Goal: Task Accomplishment & Management: Use online tool/utility

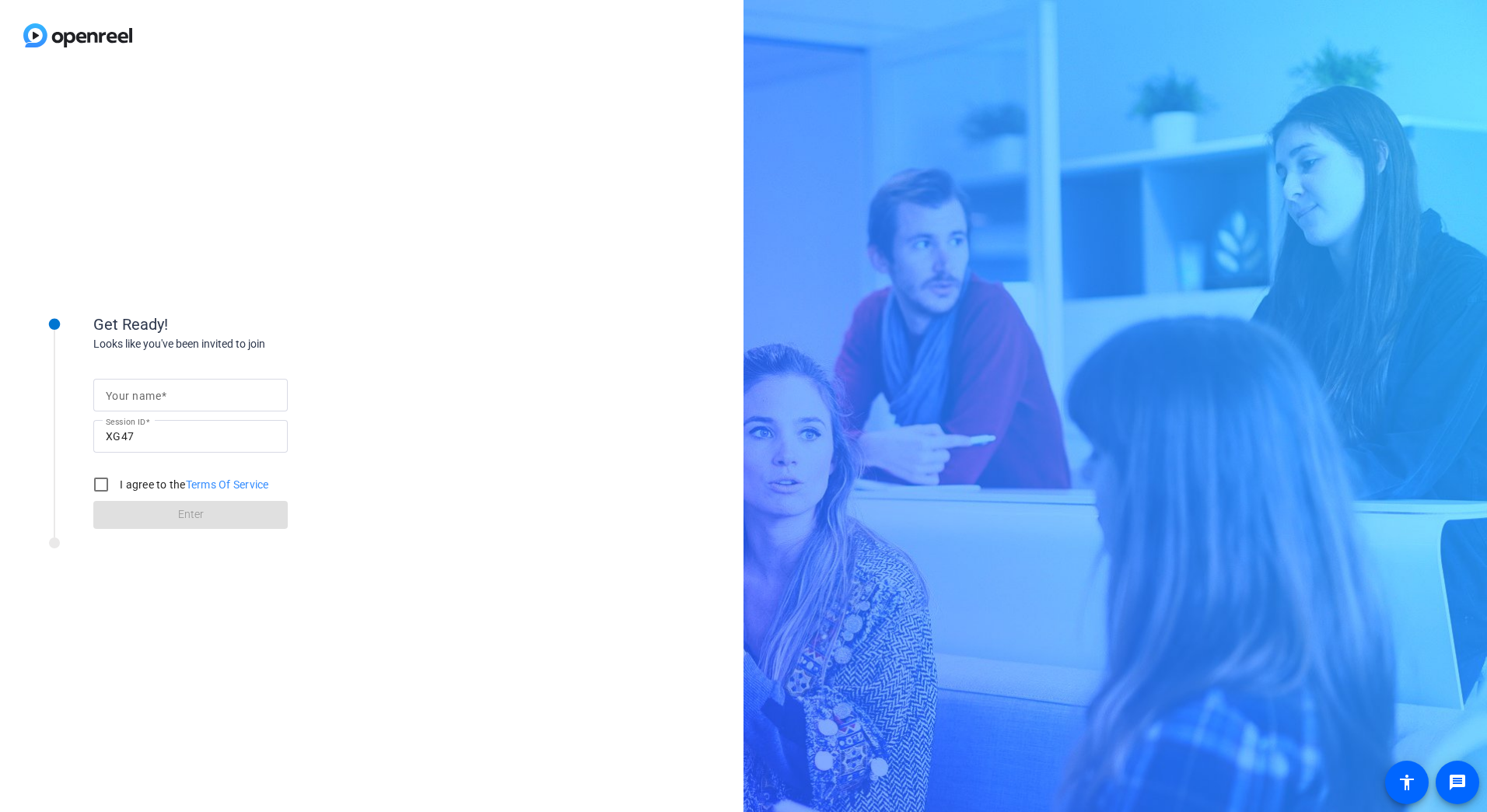
click at [133, 399] on mat-label "Your name" at bounding box center [133, 396] width 55 height 13
click at [133, 399] on input "Your name" at bounding box center [190, 394] width 170 height 18
type input "[PERSON_NAME]"
click at [95, 484] on input "I agree to the Terms Of Service" at bounding box center [100, 484] width 31 height 31
checkbox input "true"
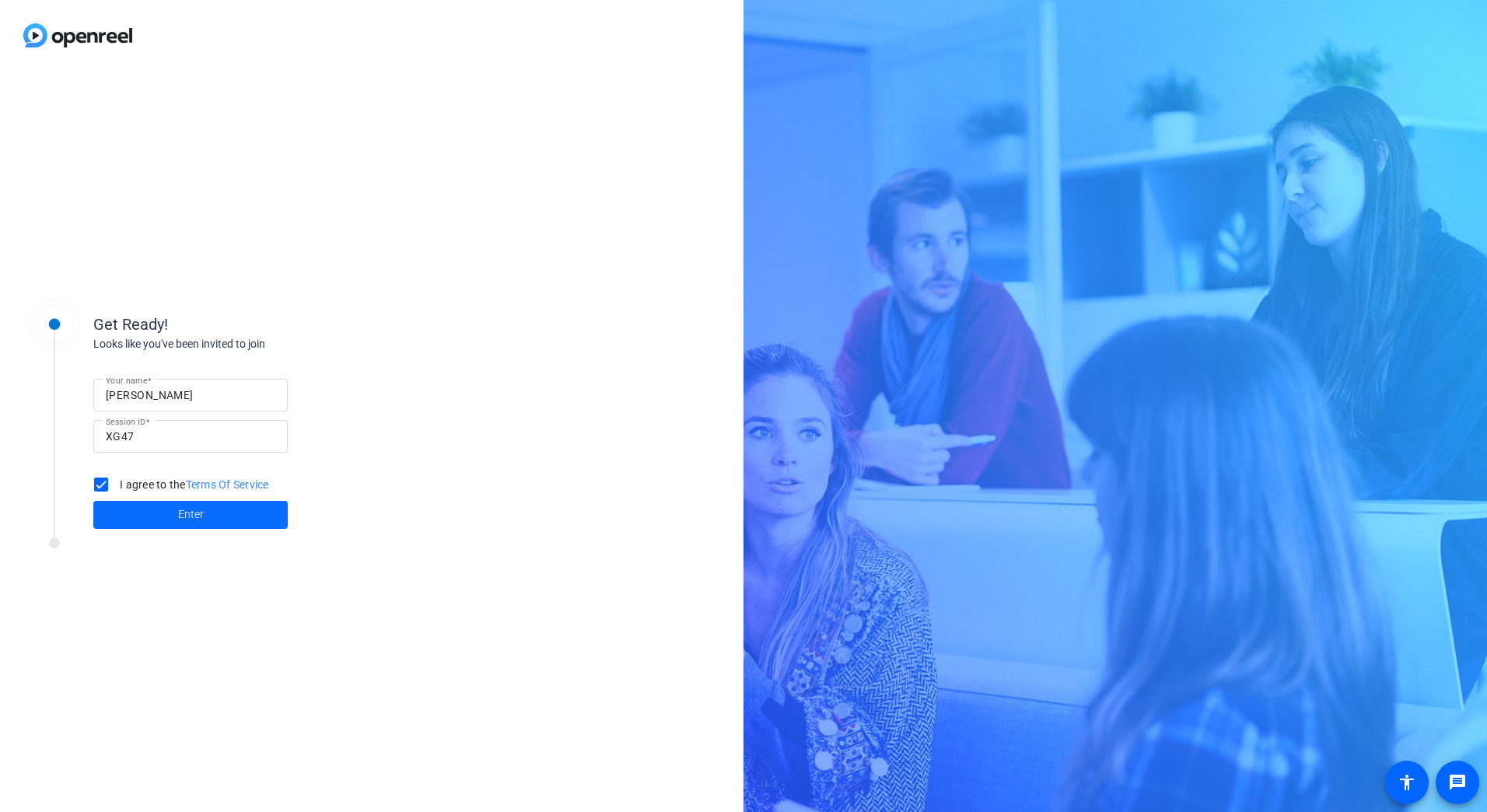
click at [214, 516] on span at bounding box center [190, 515] width 194 height 37
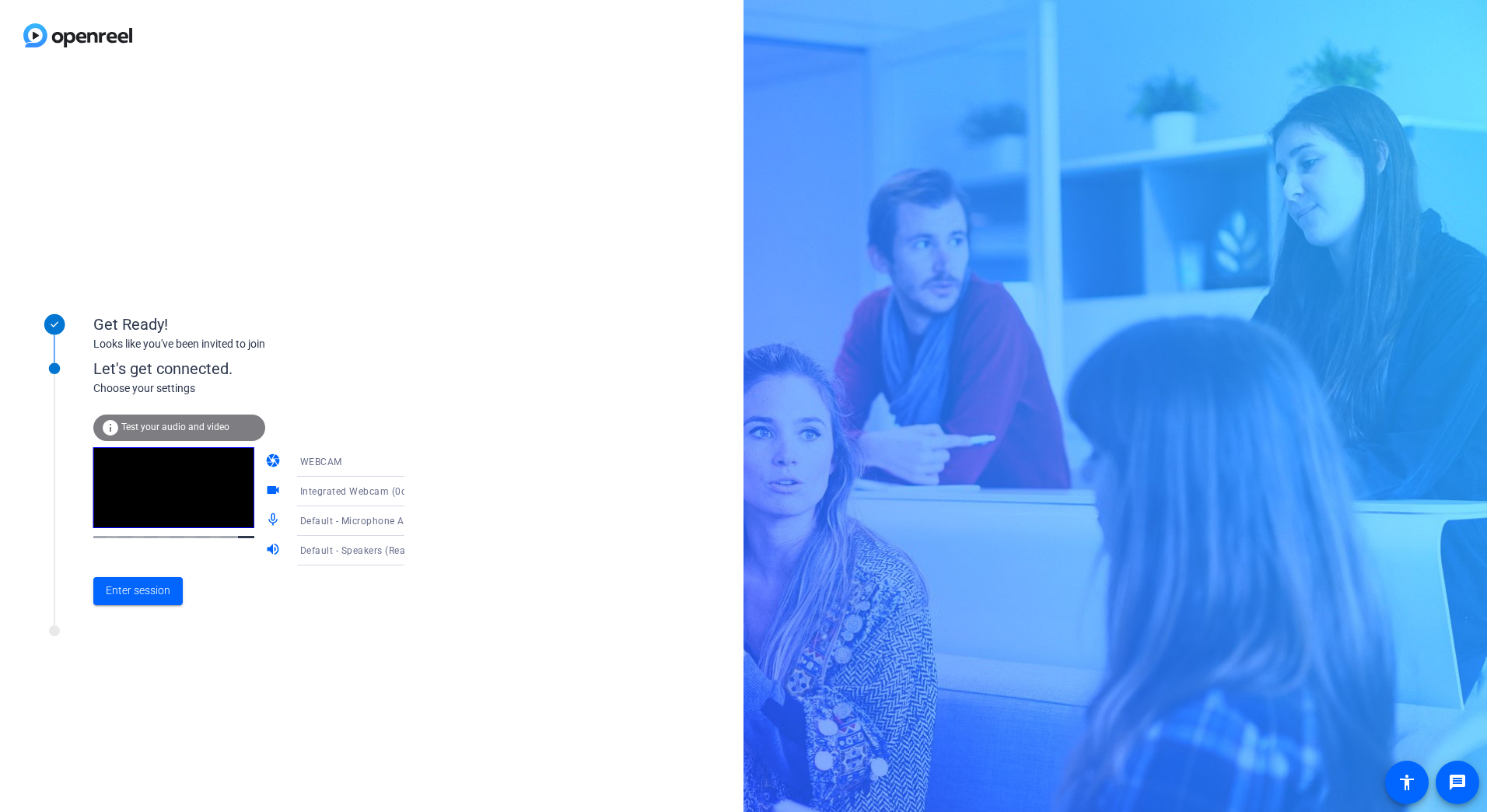
click at [410, 553] on icon at bounding box center [419, 550] width 18 height 18
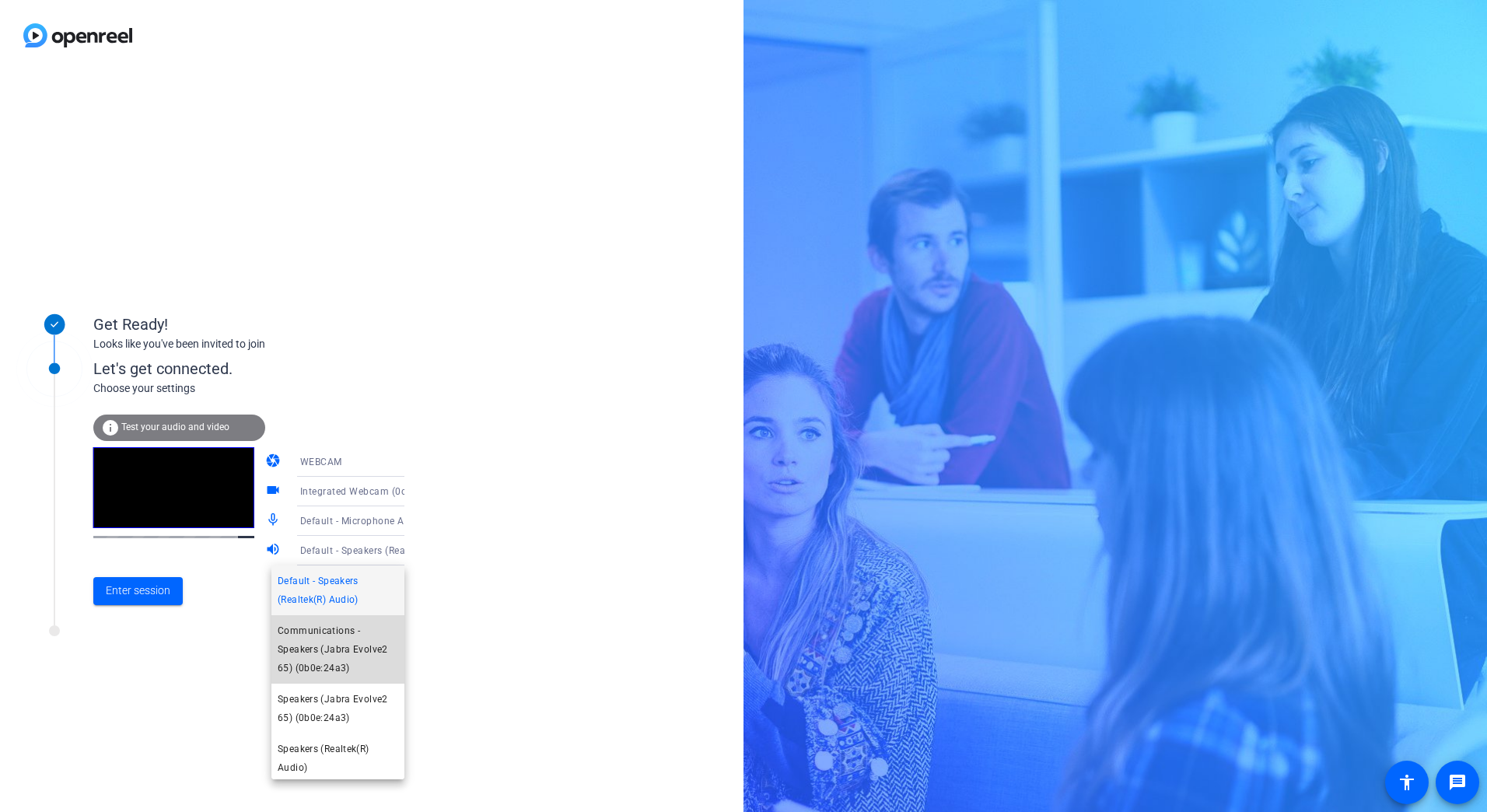
click at [357, 647] on span "Communications - Speakers (Jabra Evolve2 65) (0b0e:24a3)" at bounding box center [337, 649] width 120 height 56
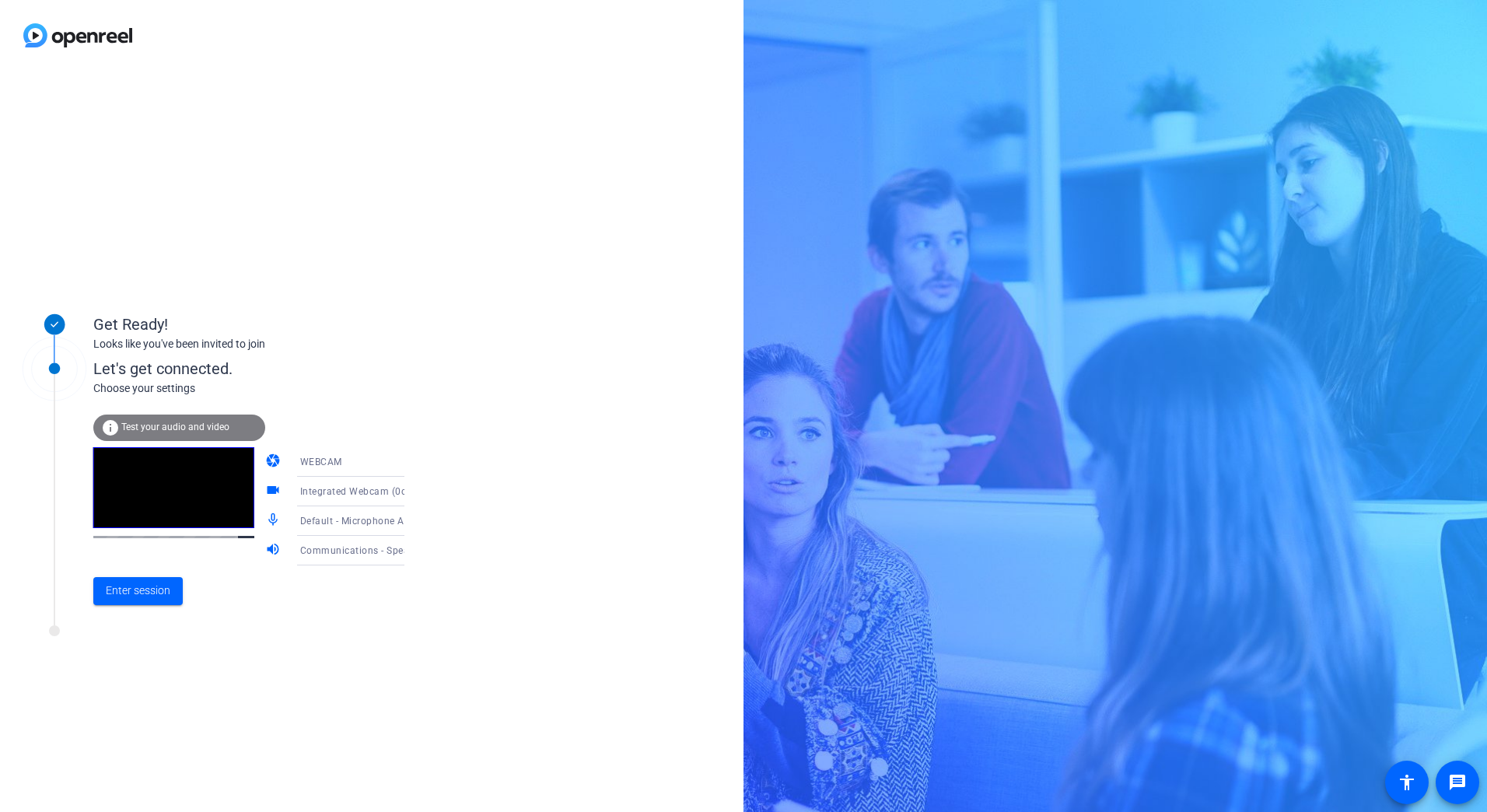
click at [410, 519] on icon at bounding box center [419, 520] width 18 height 18
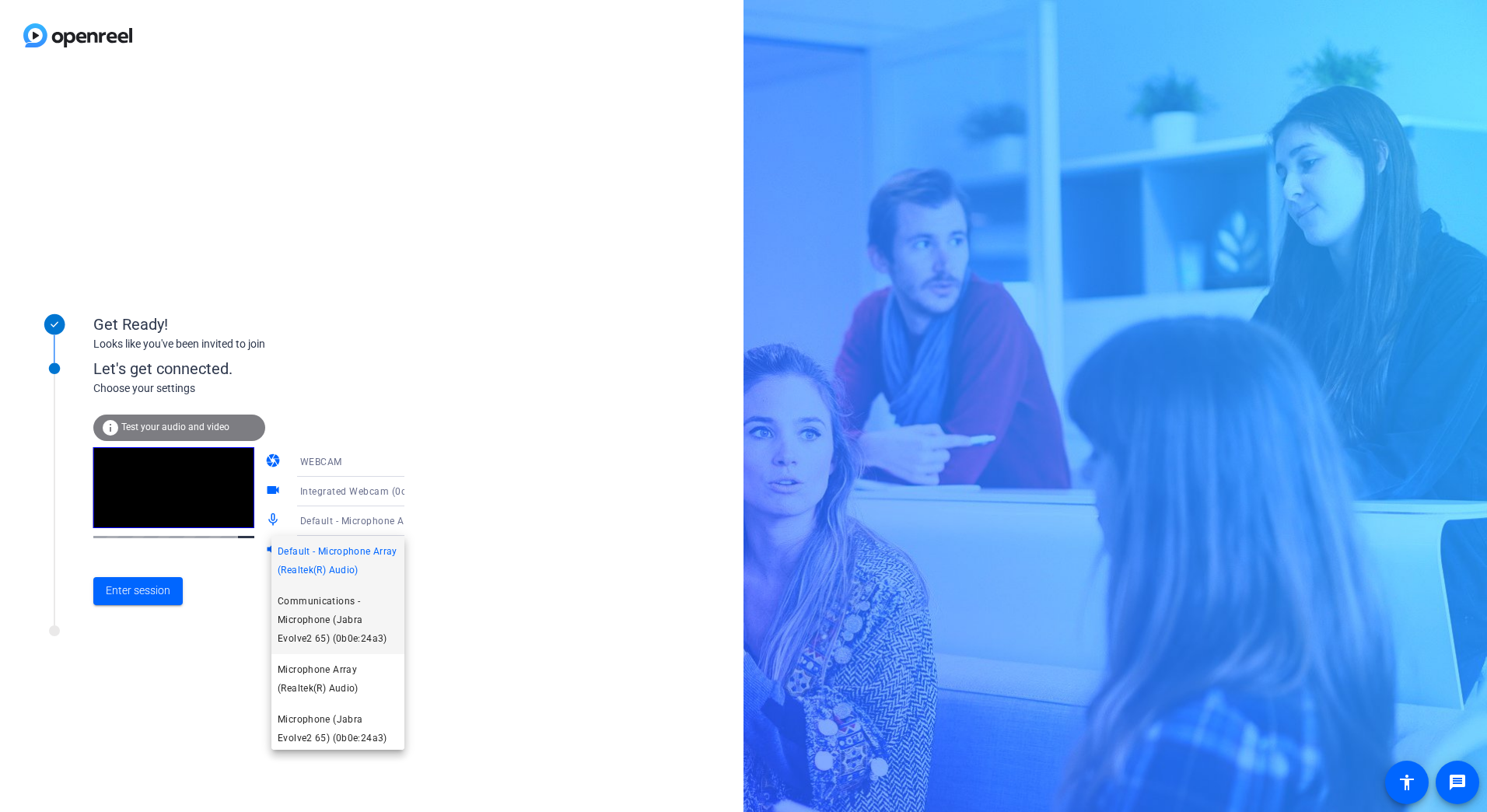
click at [322, 626] on span "Communications - Microphone (Jabra Evolve2 65) (0b0e:24a3)" at bounding box center [337, 620] width 120 height 56
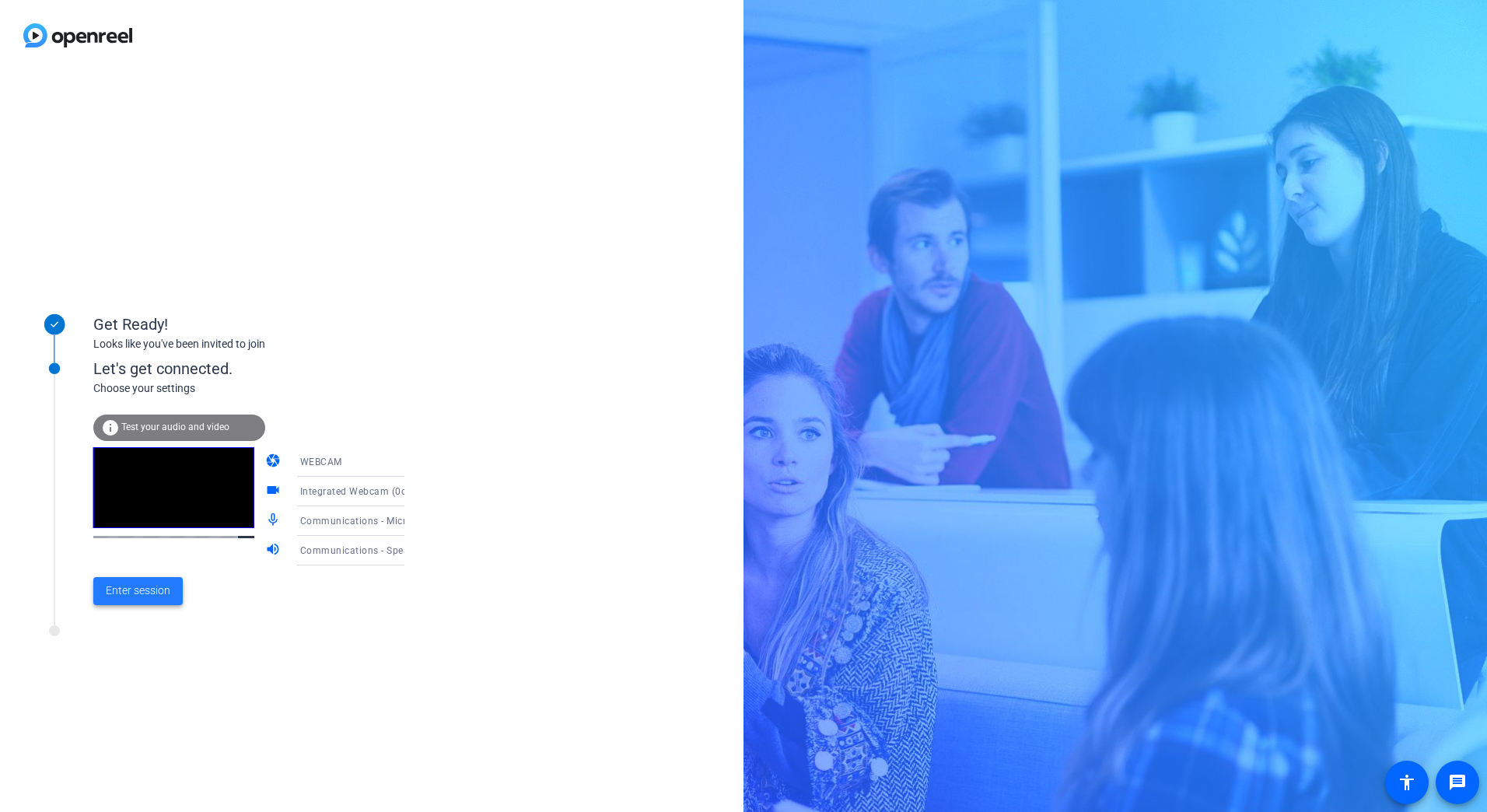
click at [117, 596] on span "Enter session" at bounding box center [138, 590] width 65 height 16
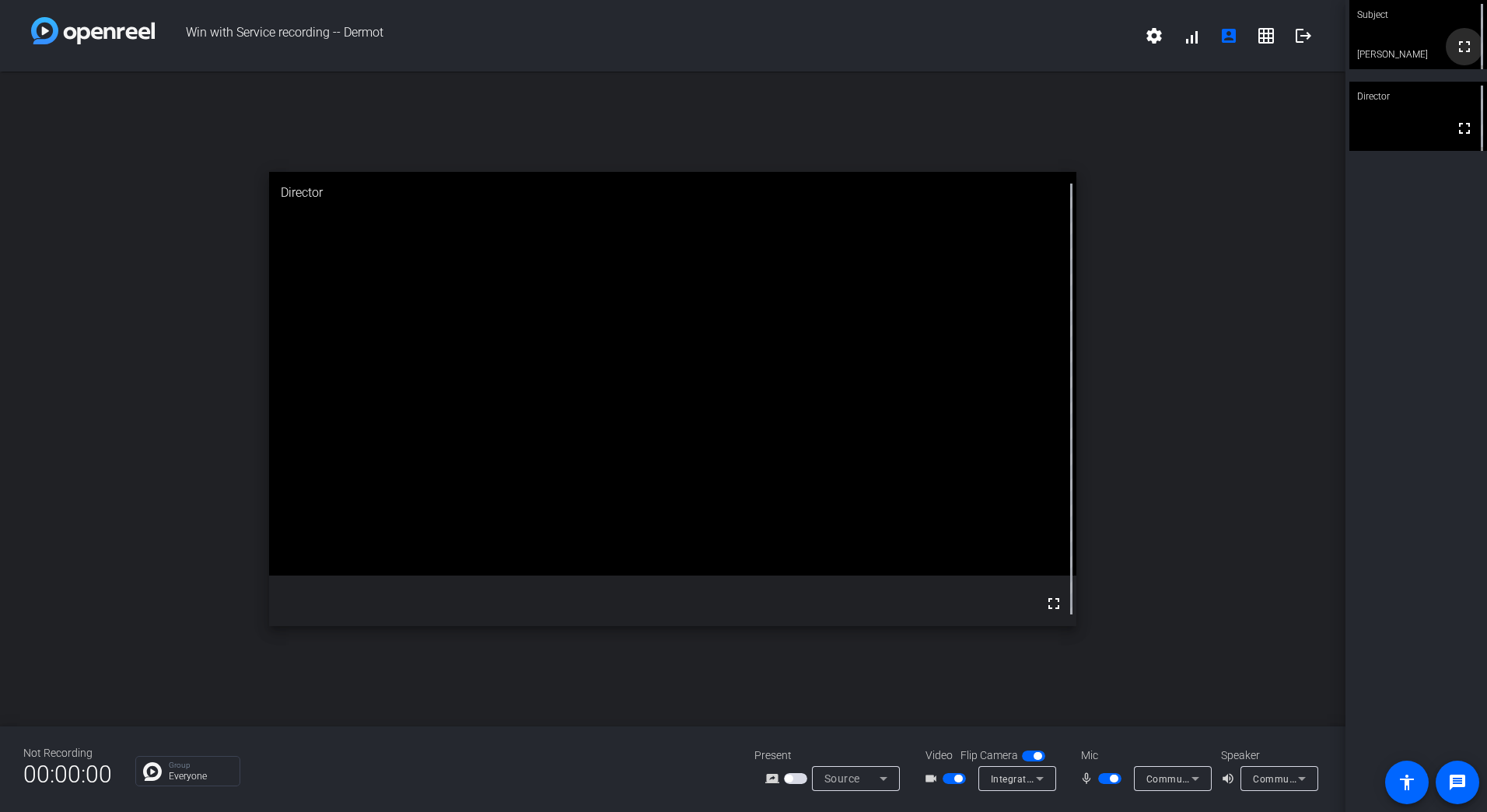
click at [1460, 50] on mat-icon "fullscreen" at bounding box center [1464, 46] width 18 height 18
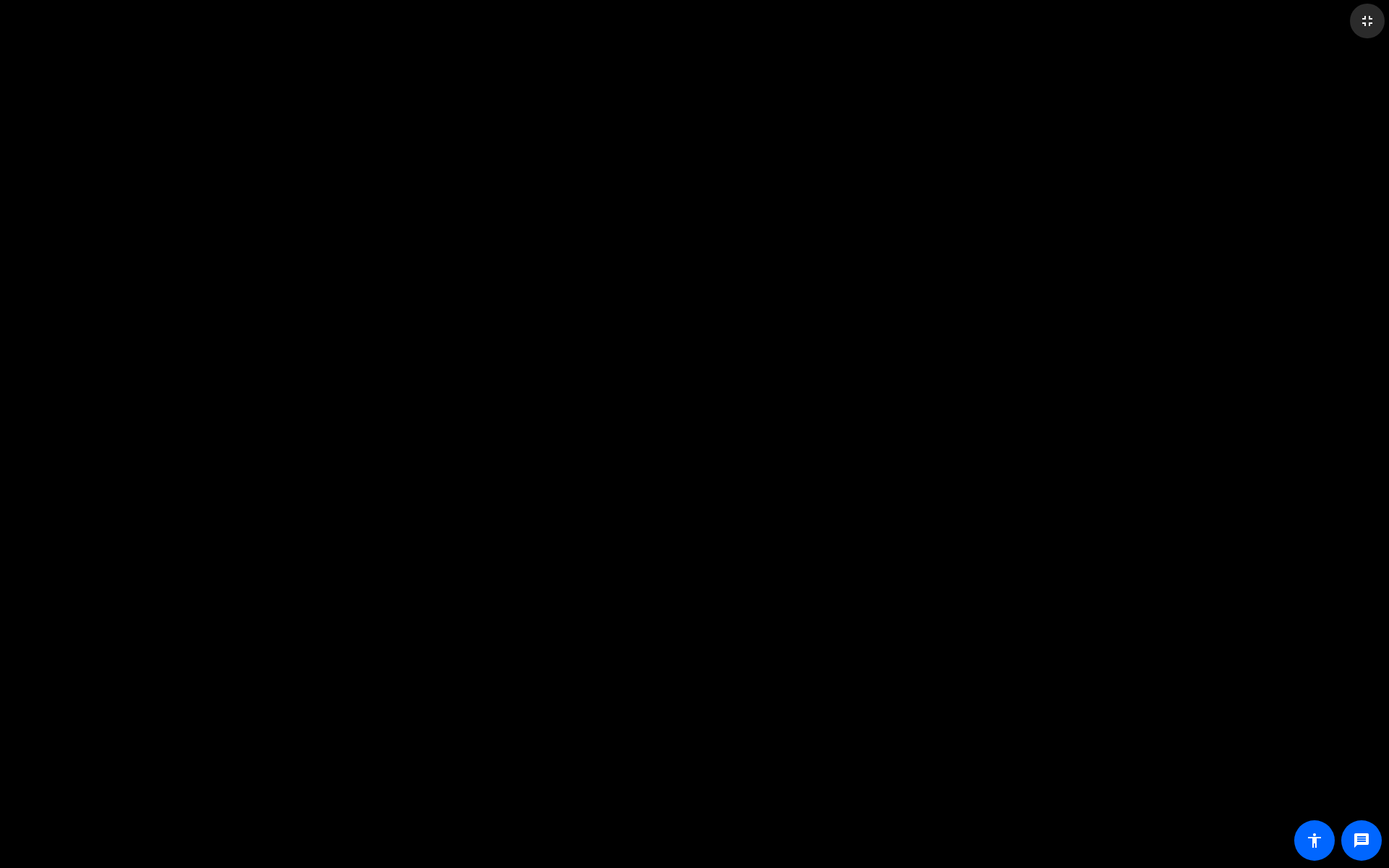
click at [1364, 20] on mat-icon "fullscreen_exit" at bounding box center [1367, 21] width 17 height 17
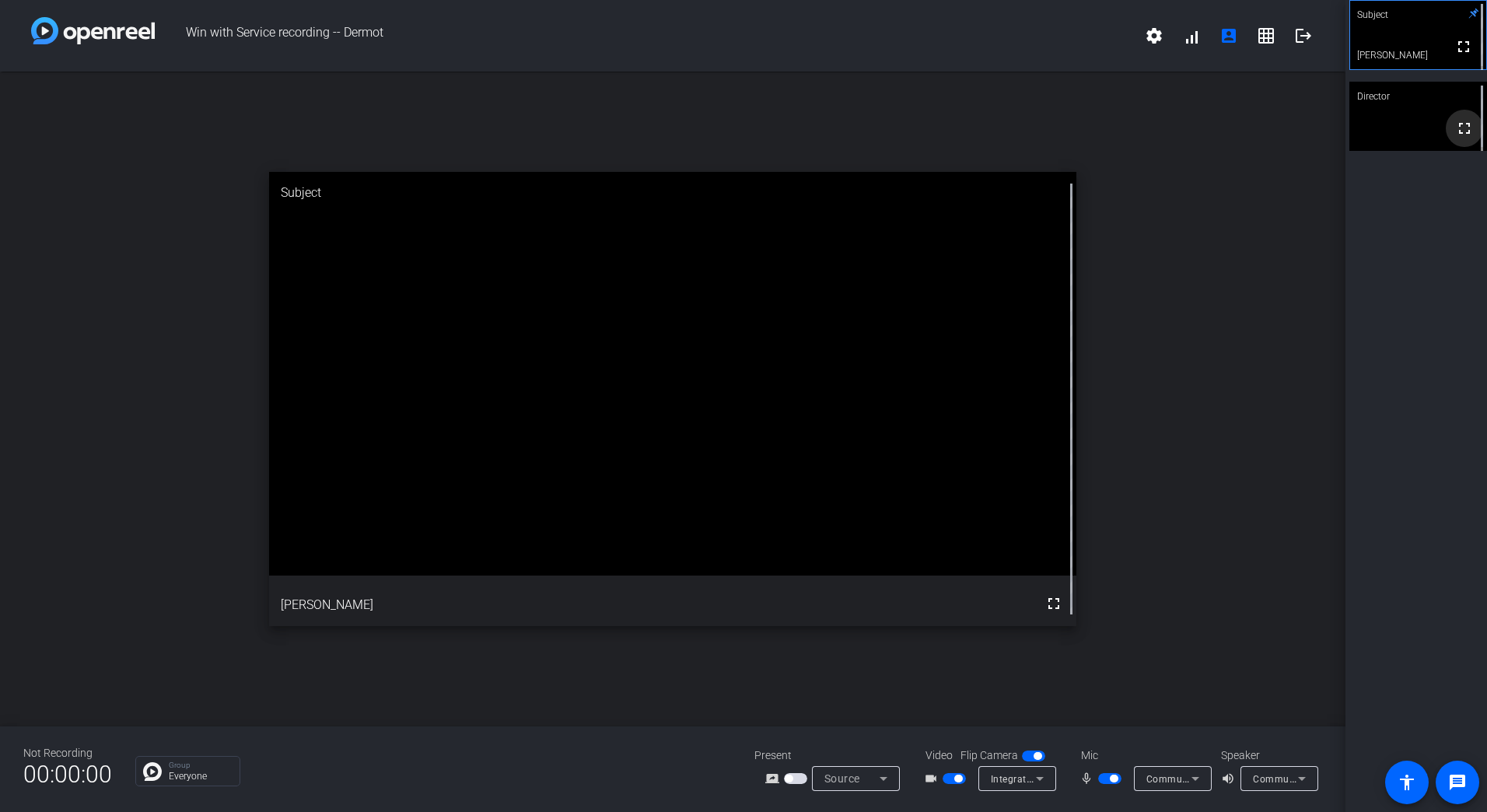
click at [1458, 133] on mat-icon "fullscreen" at bounding box center [1464, 127] width 18 height 18
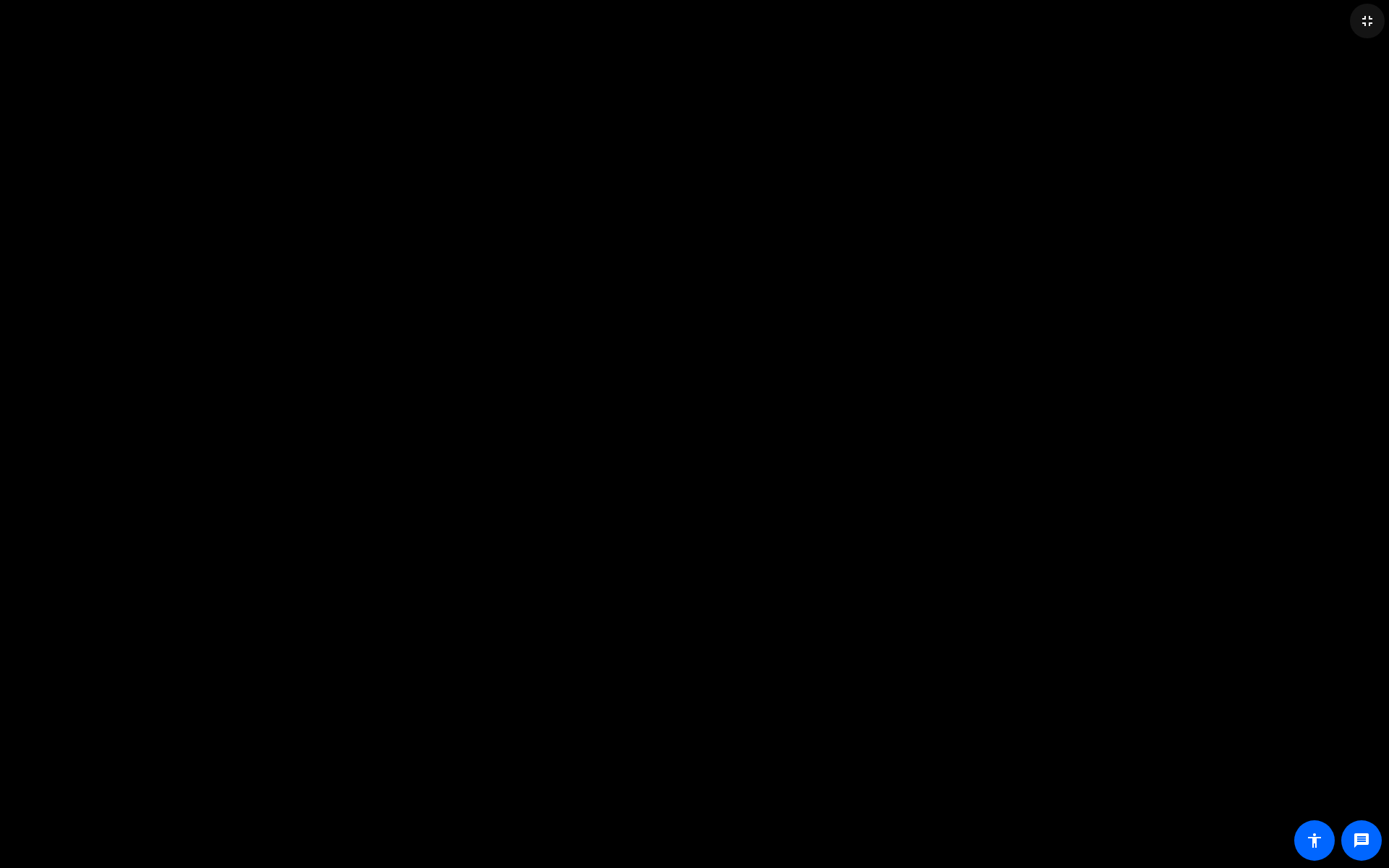
click at [1368, 23] on mat-icon "fullscreen_exit" at bounding box center [1367, 21] width 17 height 17
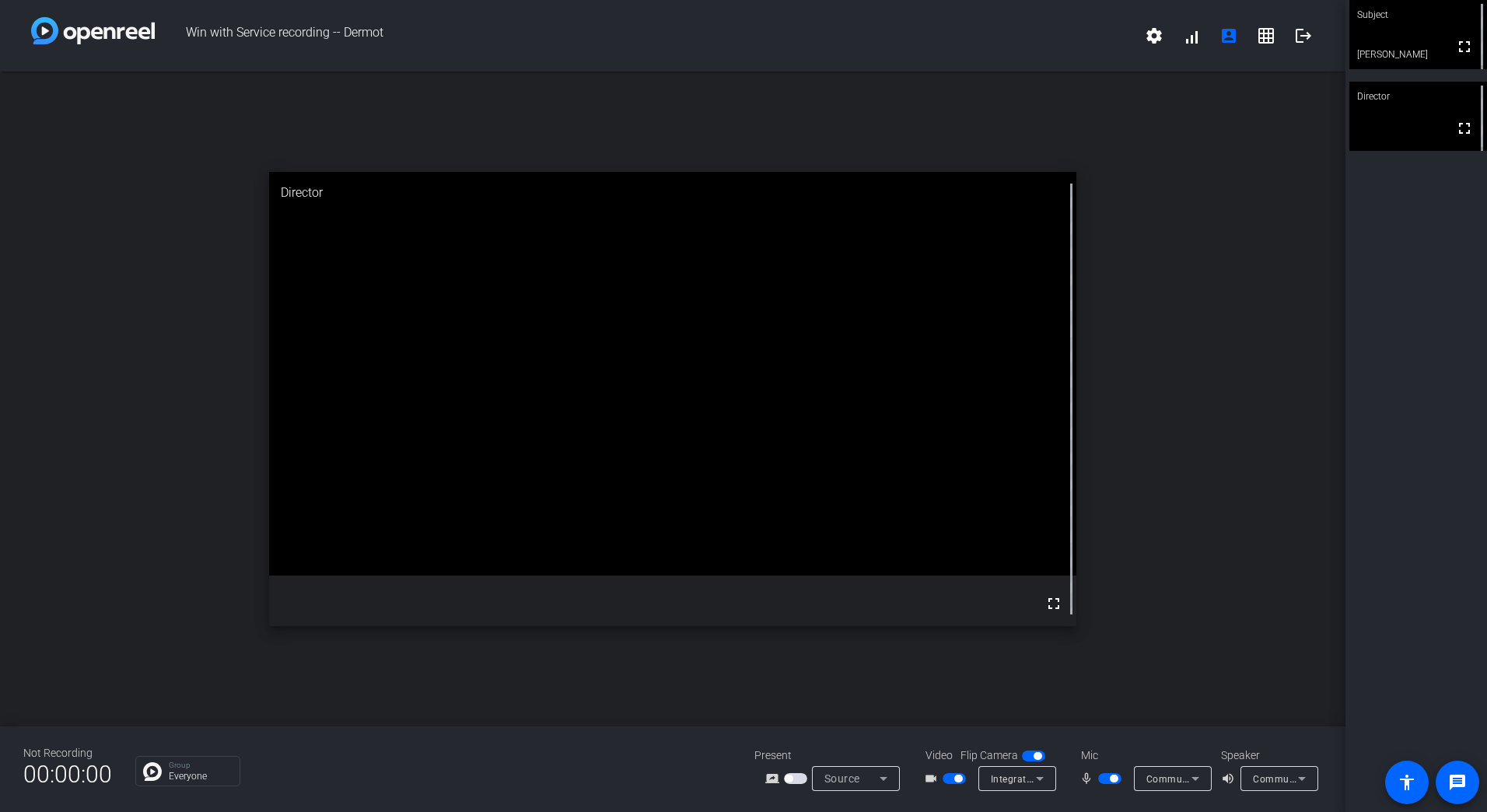
click at [1299, 315] on div "open_in_new Director fullscreen" at bounding box center [673, 399] width 1346 height 655
click at [1455, 49] on mat-icon "fullscreen" at bounding box center [1464, 46] width 18 height 18
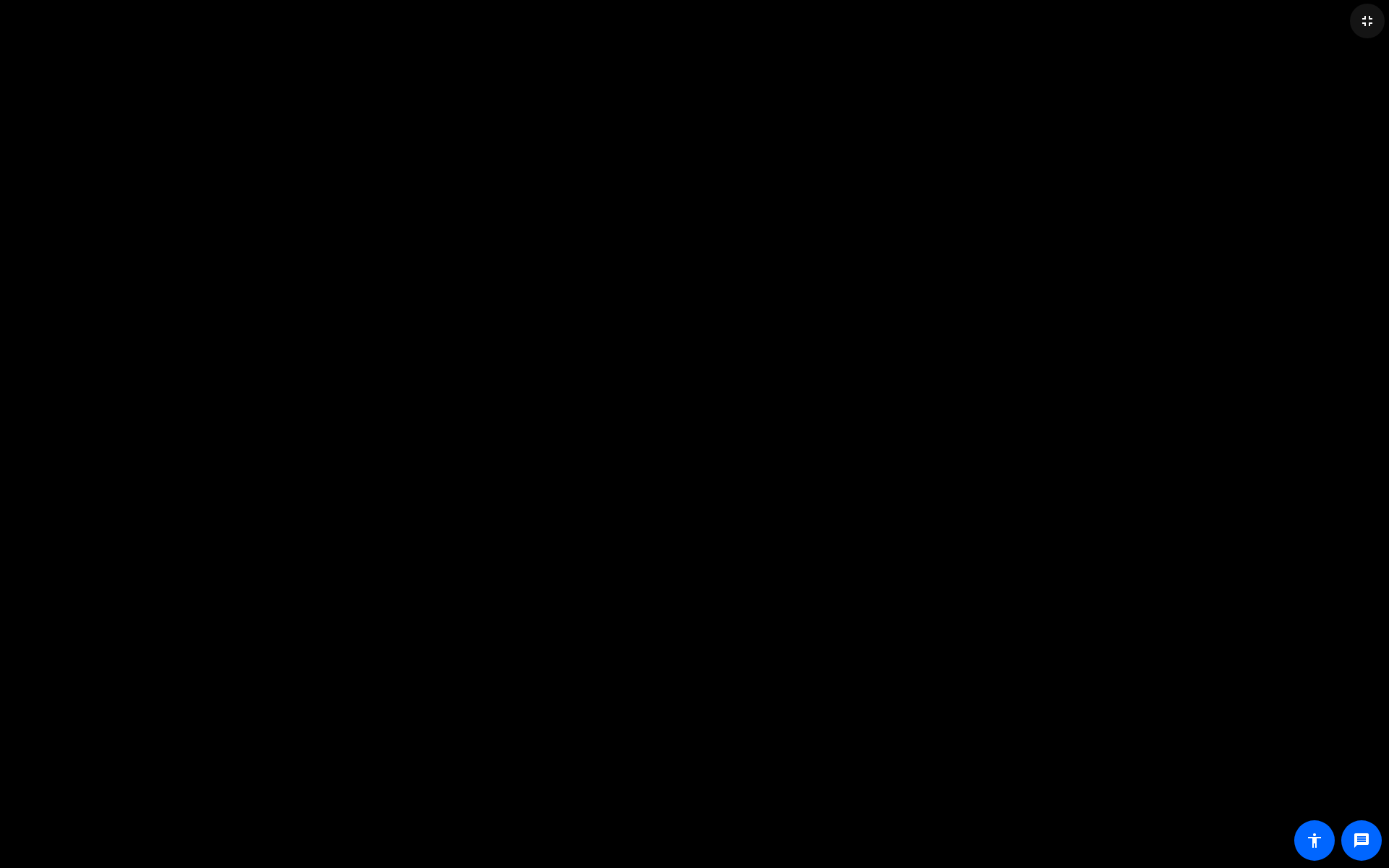
click at [1365, 19] on mat-icon "fullscreen_exit" at bounding box center [1367, 21] width 17 height 17
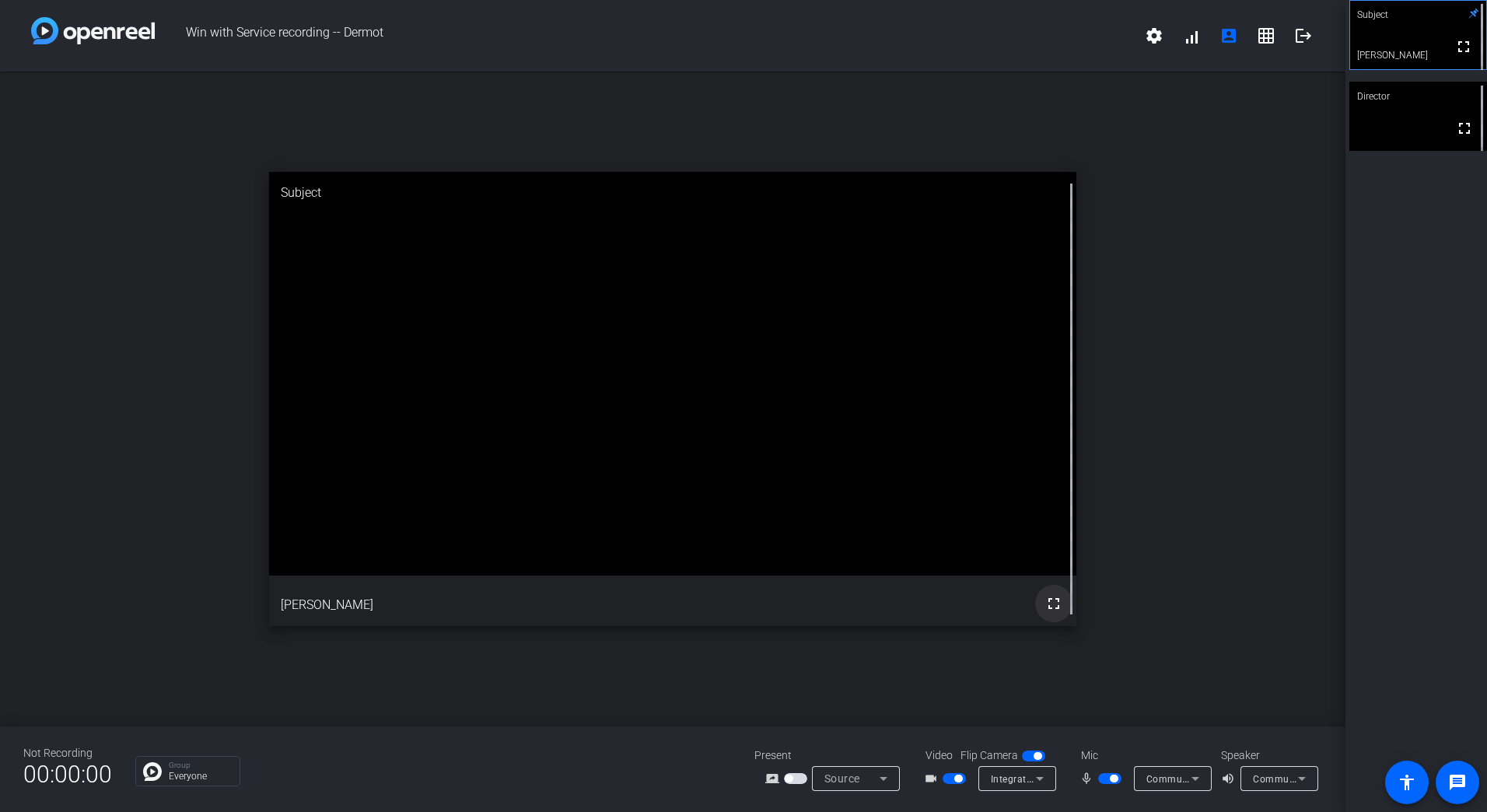
click at [1054, 606] on mat-icon "fullscreen" at bounding box center [1053, 603] width 18 height 18
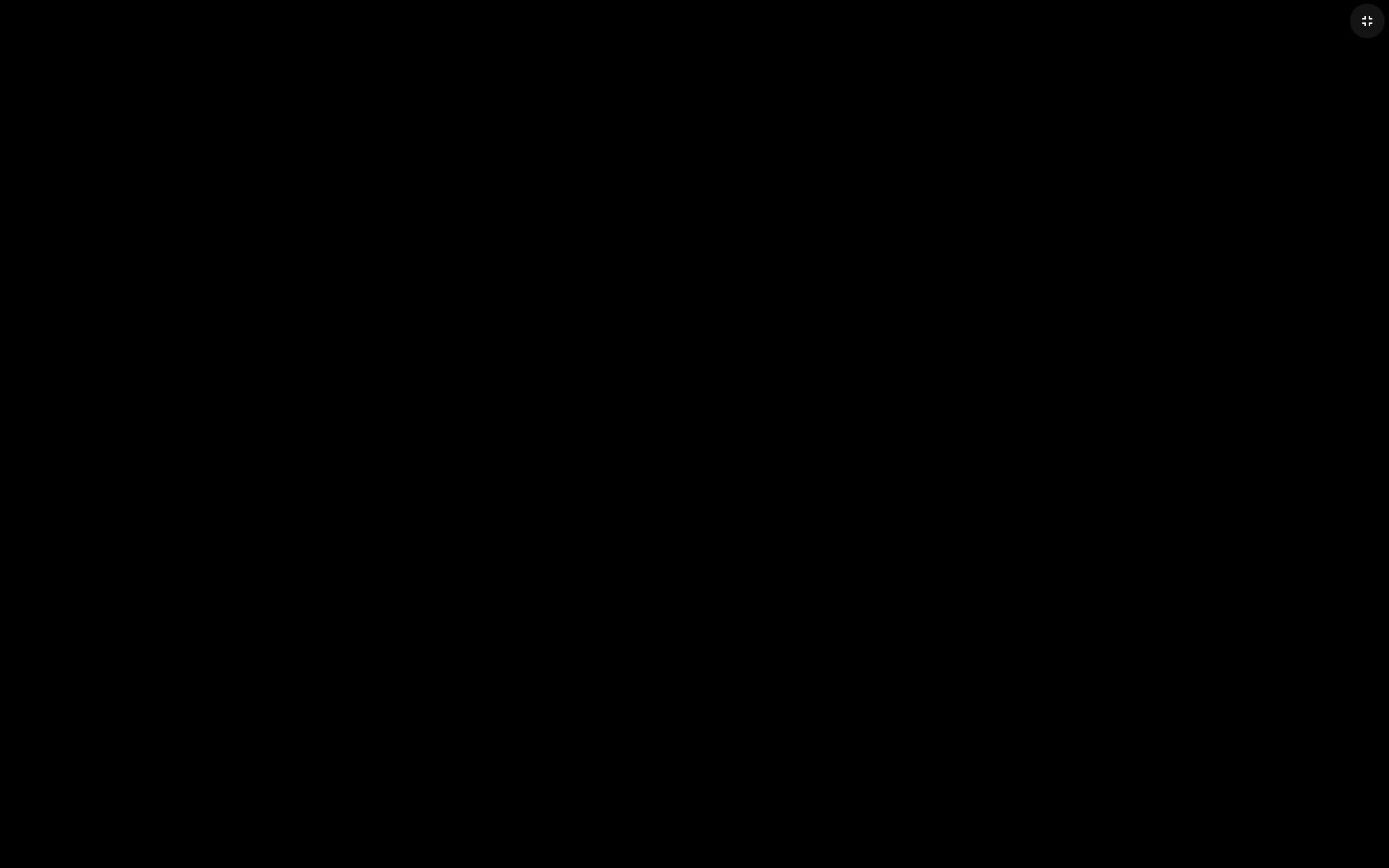
click at [1366, 21] on mat-icon "fullscreen_exit" at bounding box center [1367, 21] width 17 height 17
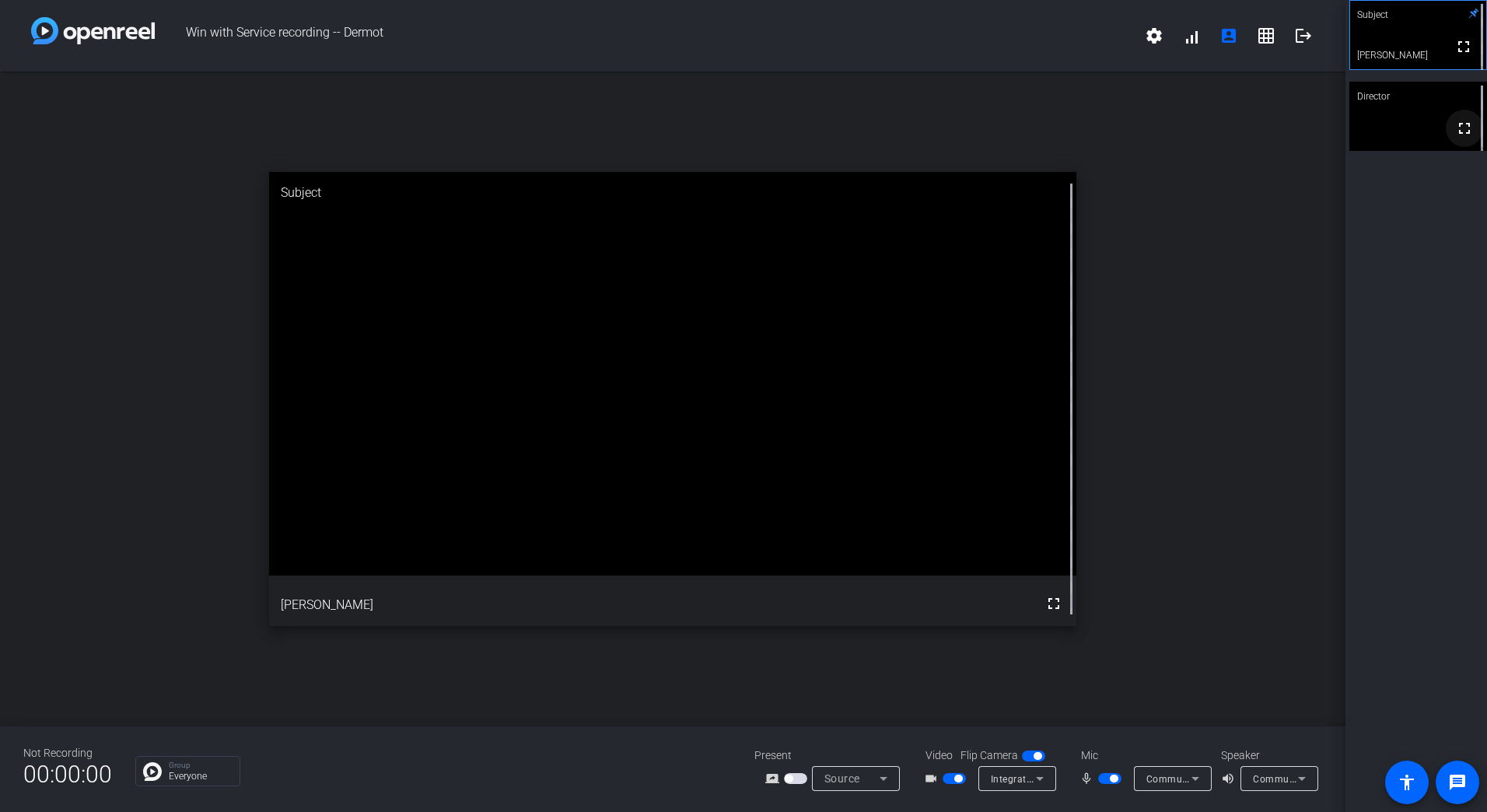
click at [1458, 131] on mat-icon "fullscreen" at bounding box center [1464, 127] width 18 height 18
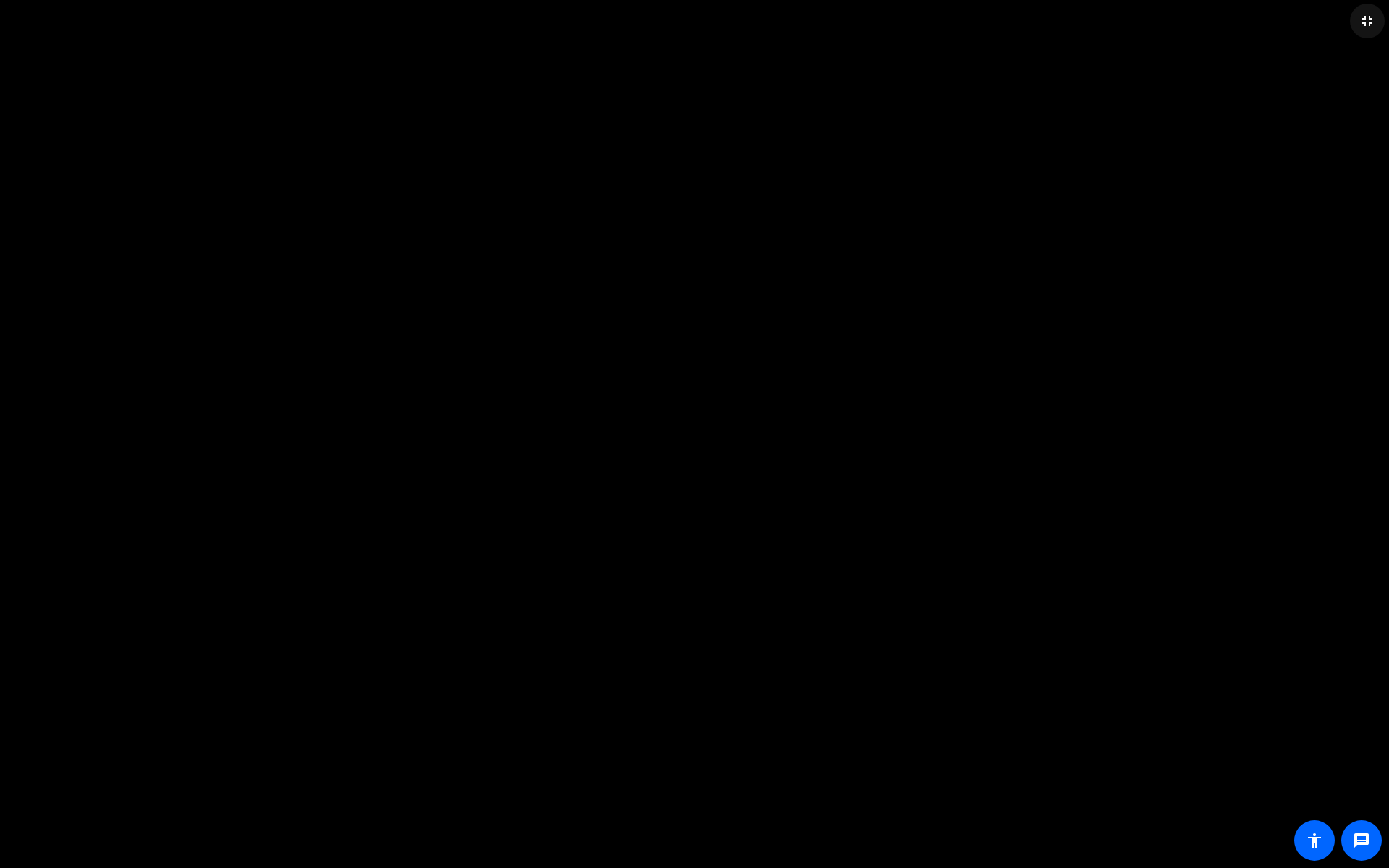
click at [1365, 21] on mat-icon "fullscreen_exit" at bounding box center [1367, 21] width 17 height 17
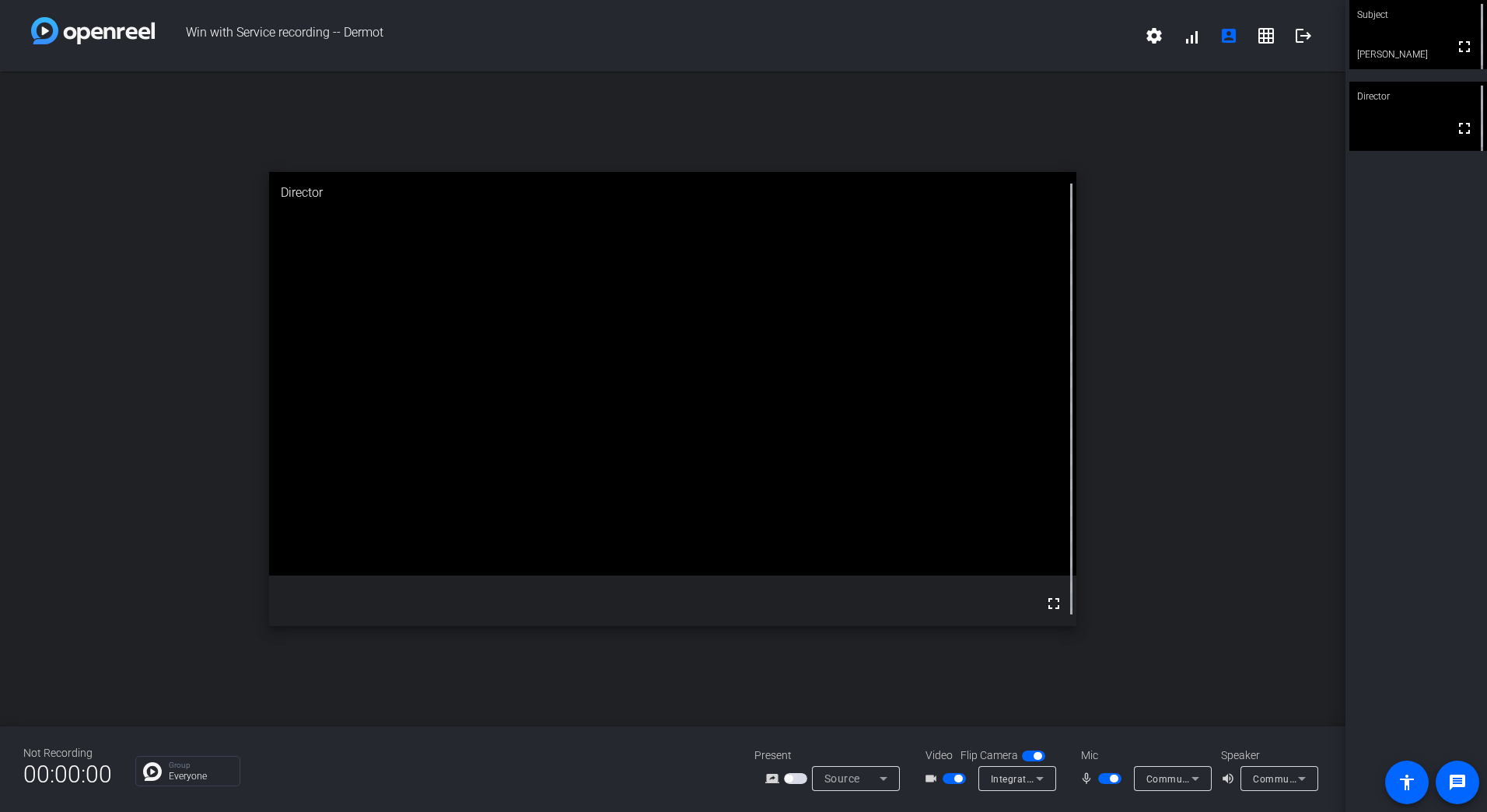
click at [1440, 25] on div "Subject" at bounding box center [1418, 14] width 138 height 29
click at [1456, 52] on mat-icon "fullscreen" at bounding box center [1463, 46] width 18 height 18
click at [1455, 49] on mat-icon "fullscreen" at bounding box center [1464, 46] width 18 height 18
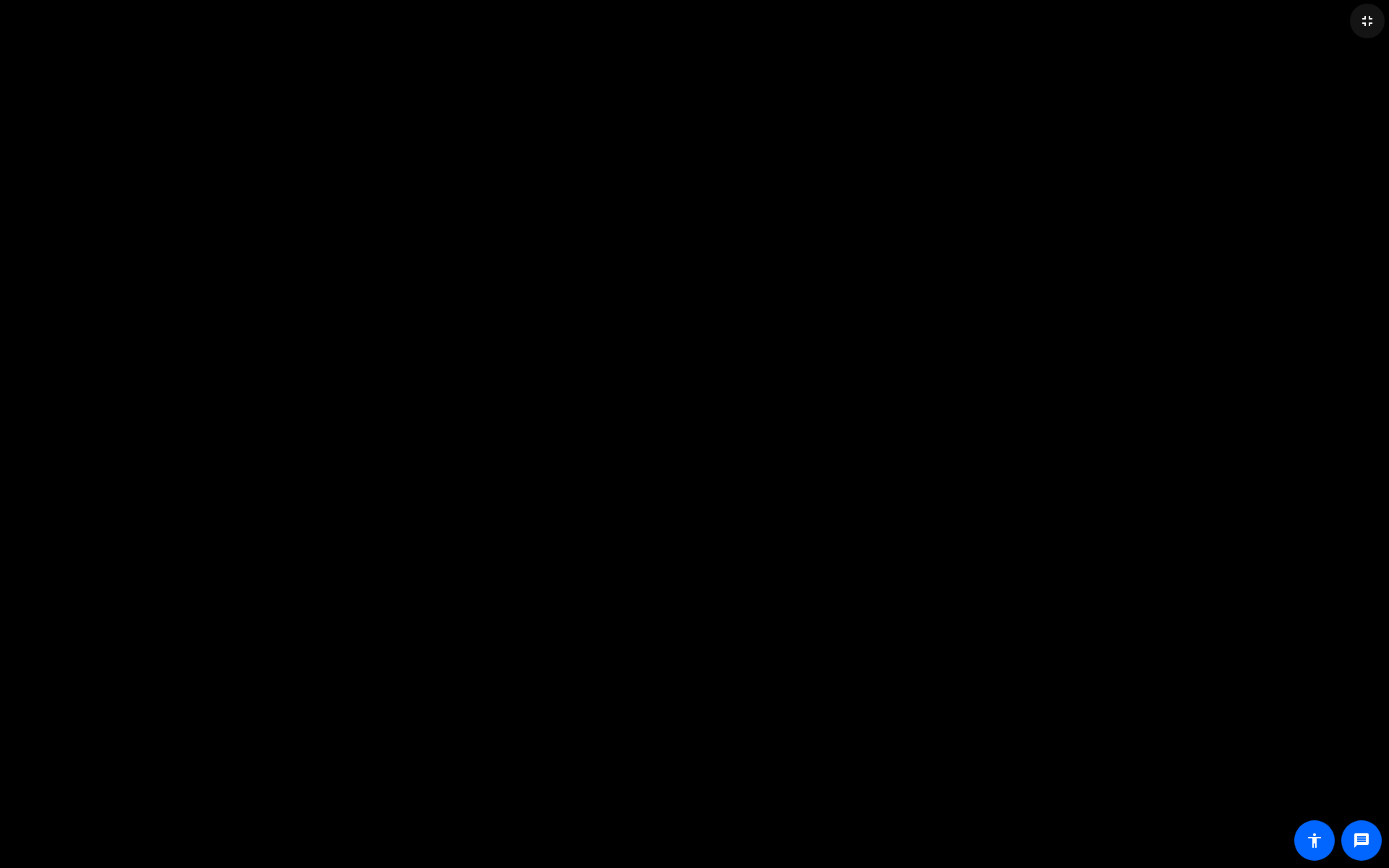
click at [1373, 22] on mat-icon "fullscreen_exit" at bounding box center [1367, 21] width 17 height 17
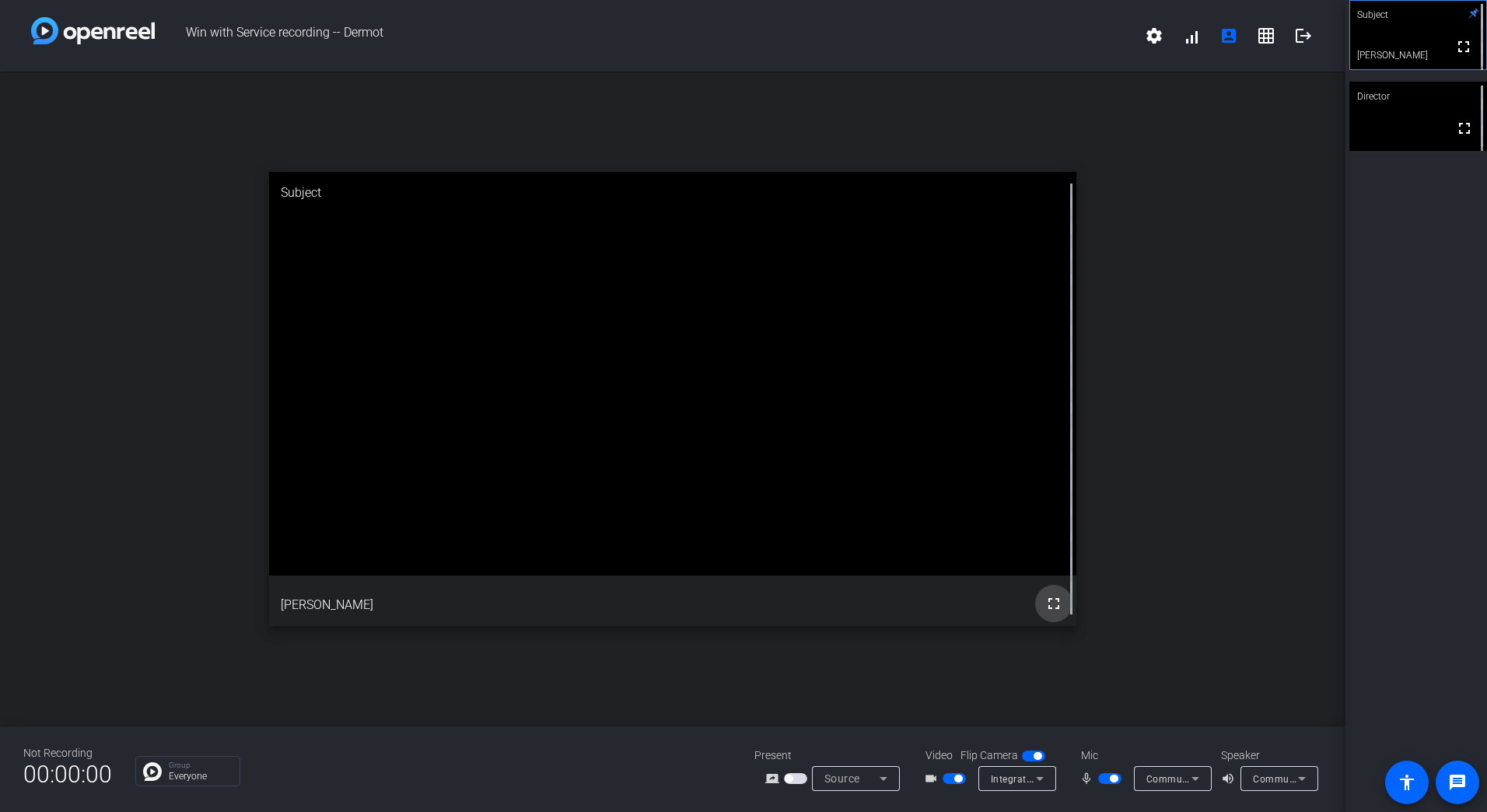
click at [1055, 609] on mat-icon "fullscreen" at bounding box center [1053, 603] width 18 height 18
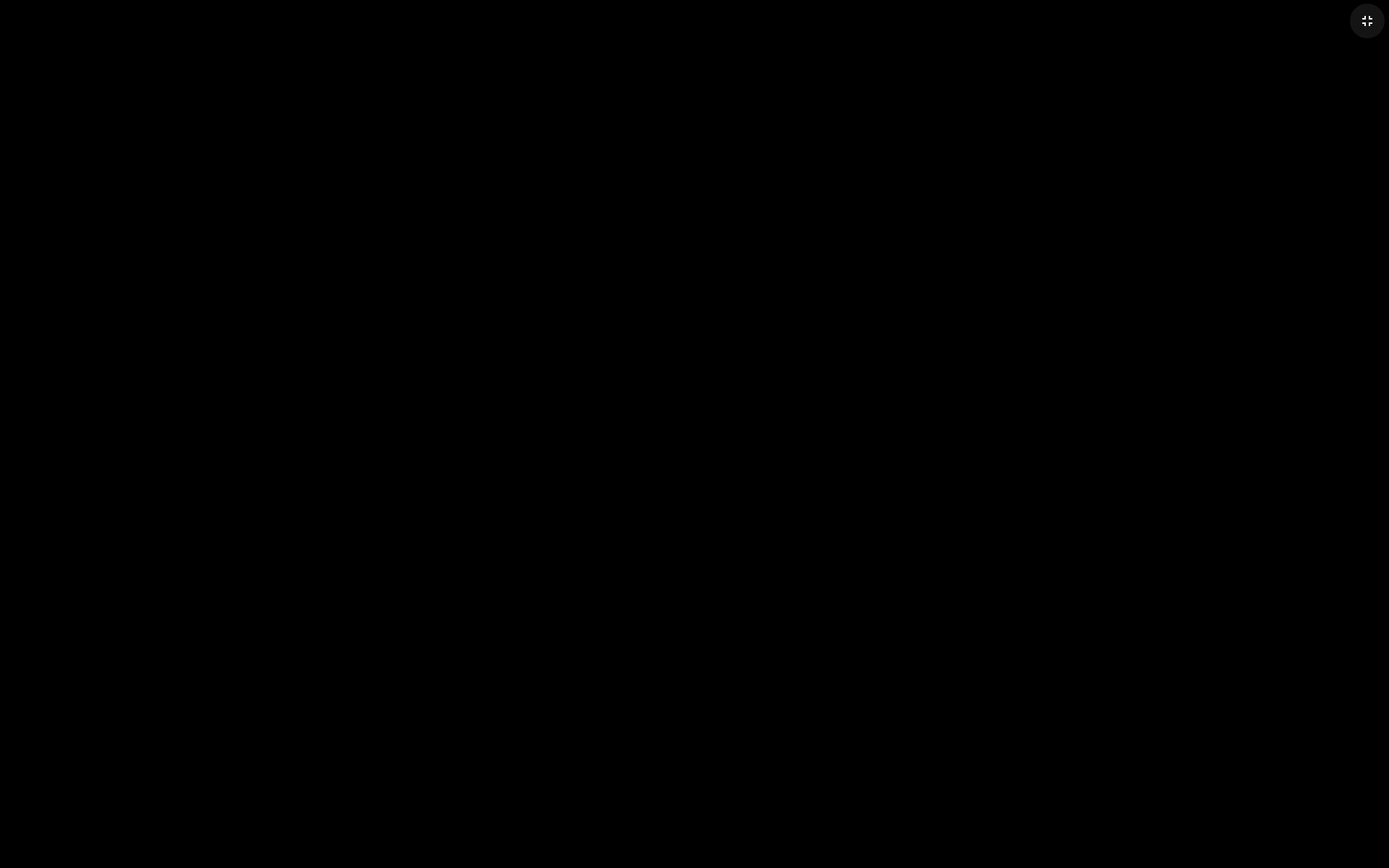
click at [1369, 21] on mat-icon "fullscreen_exit" at bounding box center [1367, 21] width 17 height 17
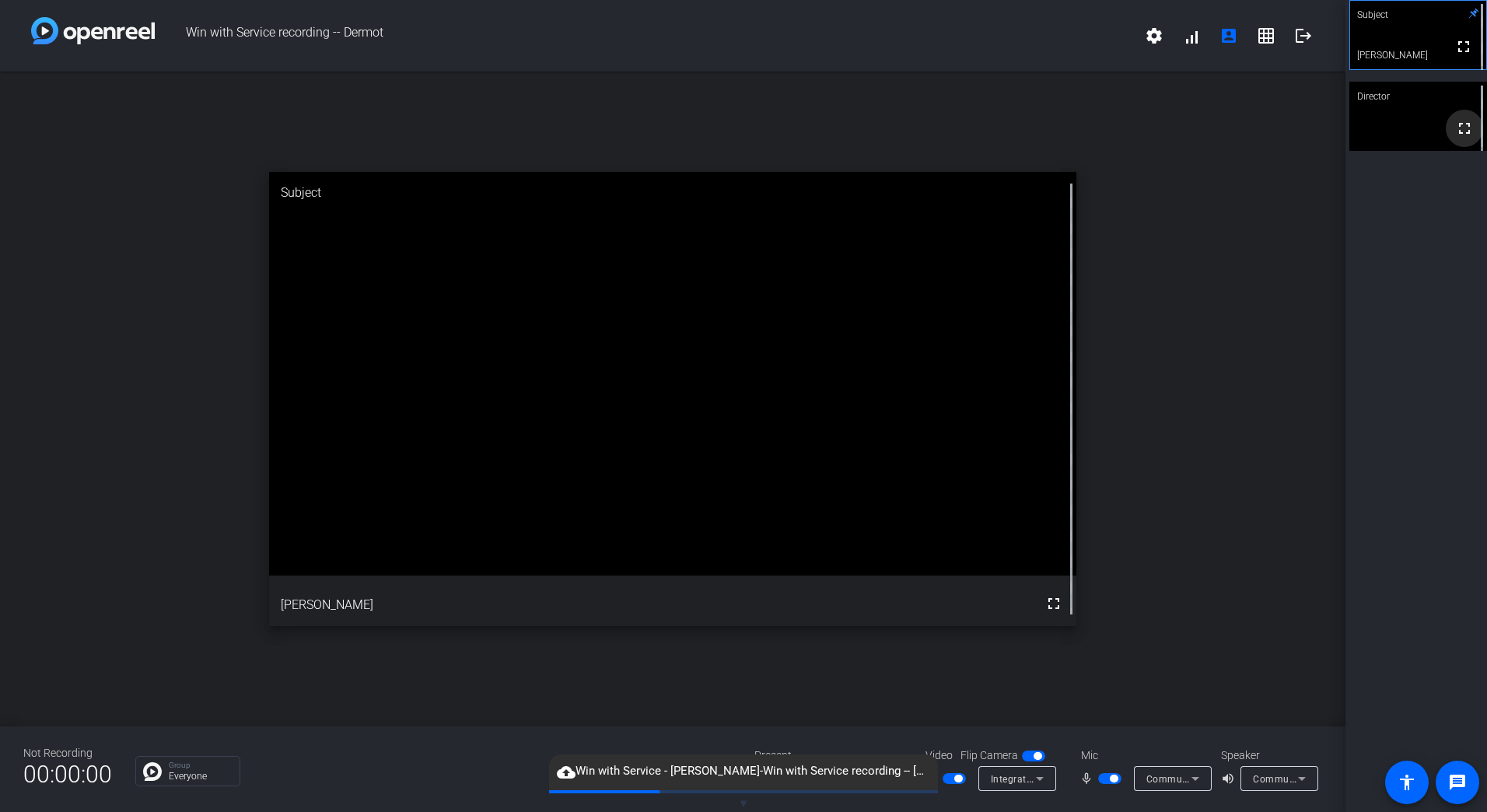
click at [1457, 135] on mat-icon "fullscreen" at bounding box center [1464, 127] width 18 height 18
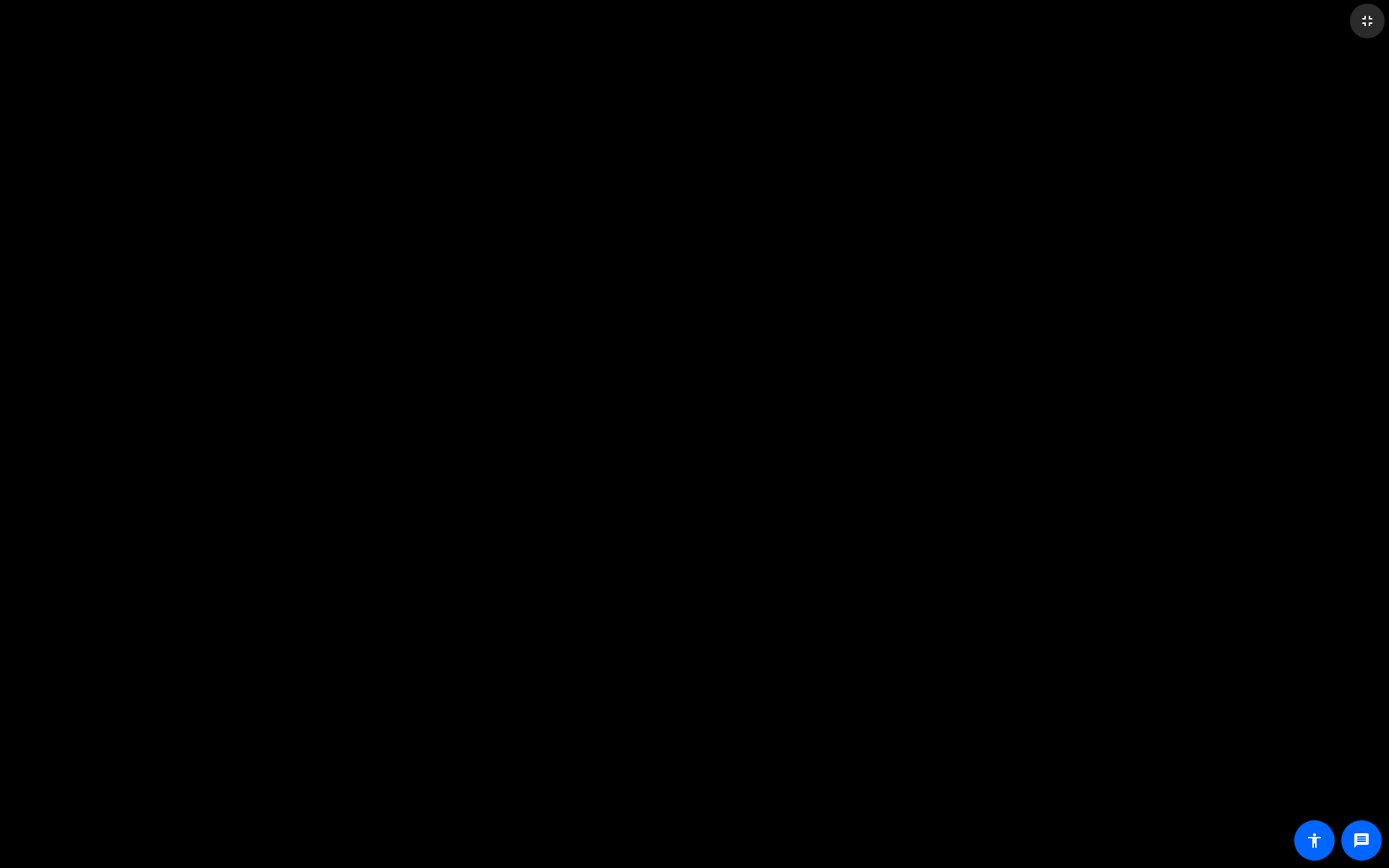
click at [1363, 17] on mat-icon "fullscreen_exit" at bounding box center [1367, 21] width 17 height 17
